Goal: Information Seeking & Learning: Learn about a topic

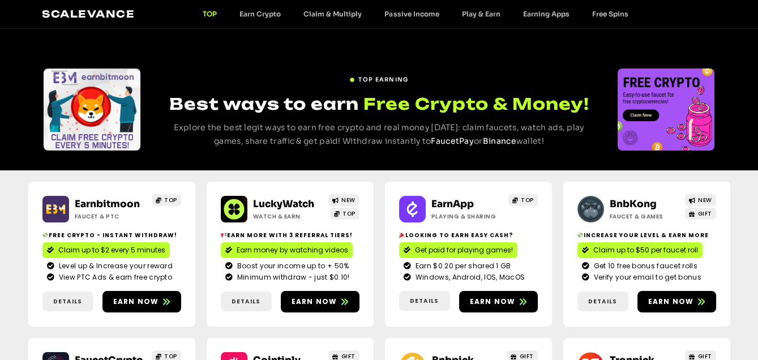
click at [208, 12] on link "TOP" at bounding box center [209, 14] width 37 height 8
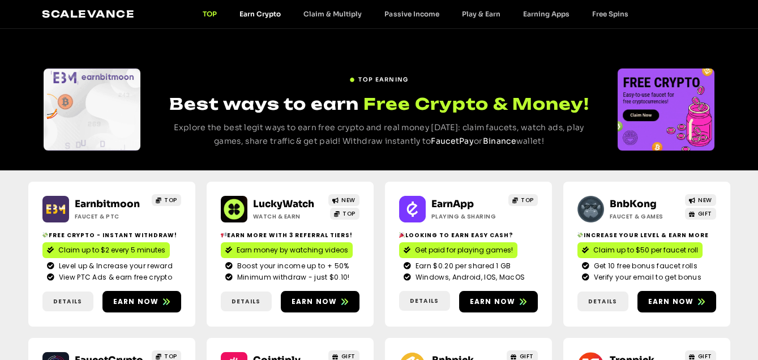
click at [262, 13] on link "Earn Crypto" at bounding box center [260, 14] width 64 height 8
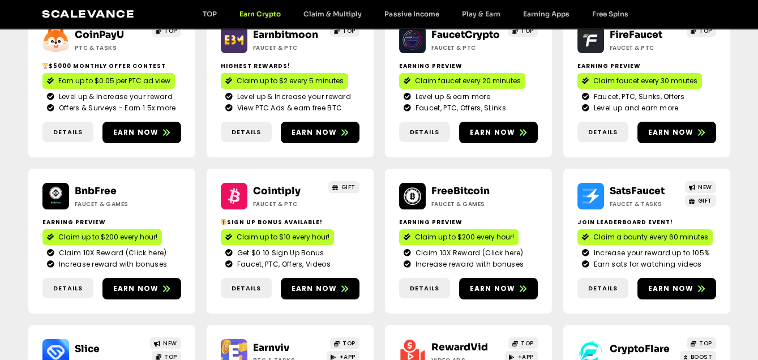
scroll to position [43, 0]
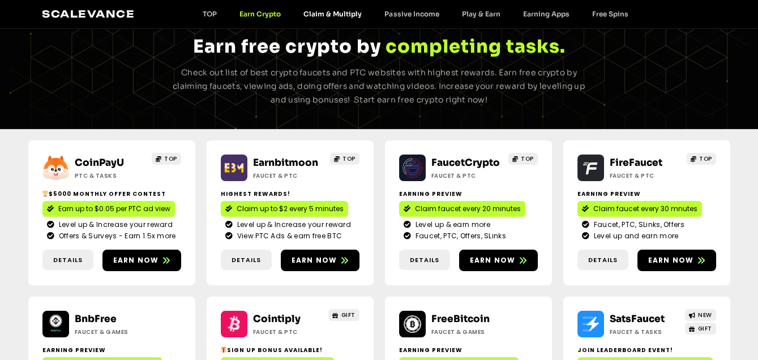
click at [320, 14] on link "Claim & Multiply" at bounding box center [332, 14] width 81 height 8
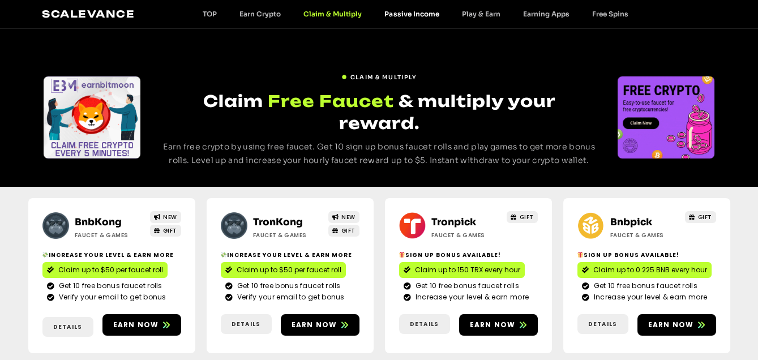
click at [413, 11] on link "Passive Income" at bounding box center [411, 14] width 77 height 8
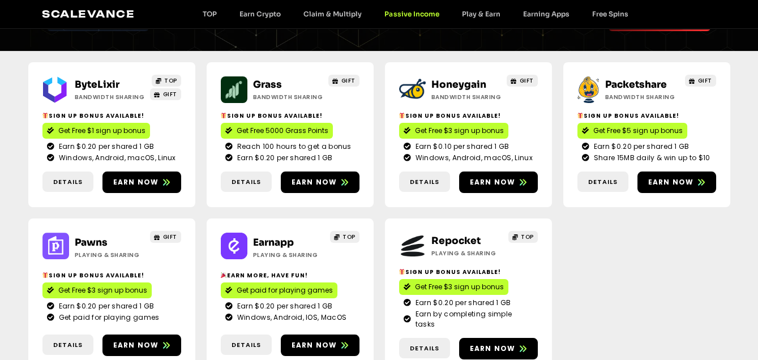
scroll to position [170, 0]
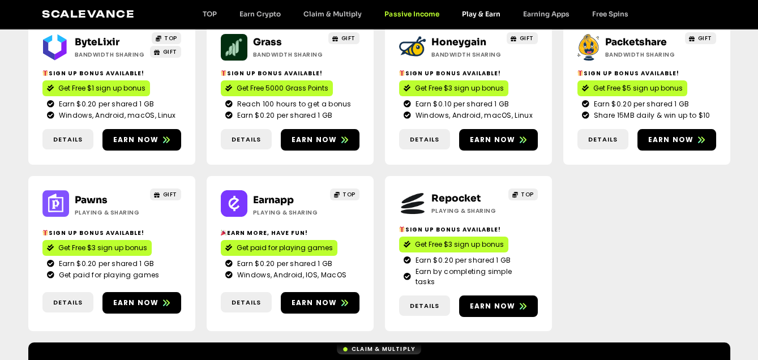
click at [482, 13] on link "Play & Earn" at bounding box center [480, 14] width 61 height 8
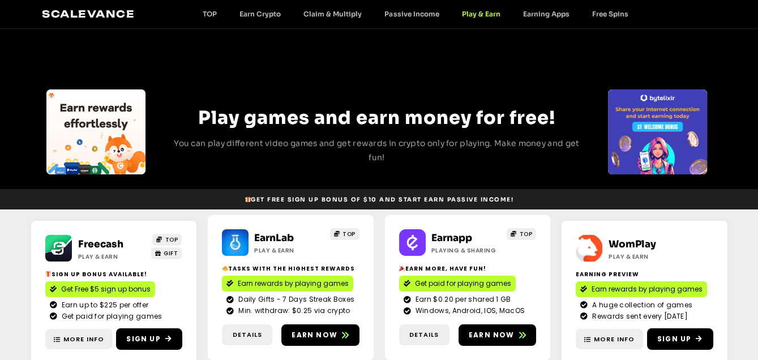
click at [99, 247] on link "Freecash" at bounding box center [100, 244] width 45 height 12
